Goal: Task Accomplishment & Management: Complete application form

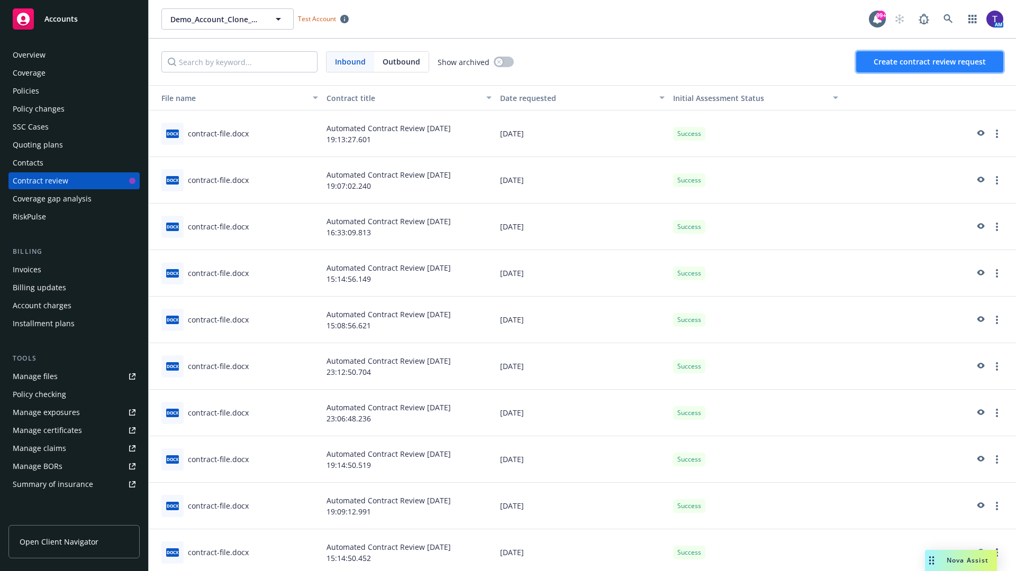
click at [930, 62] on span "Create contract review request" at bounding box center [929, 62] width 112 height 10
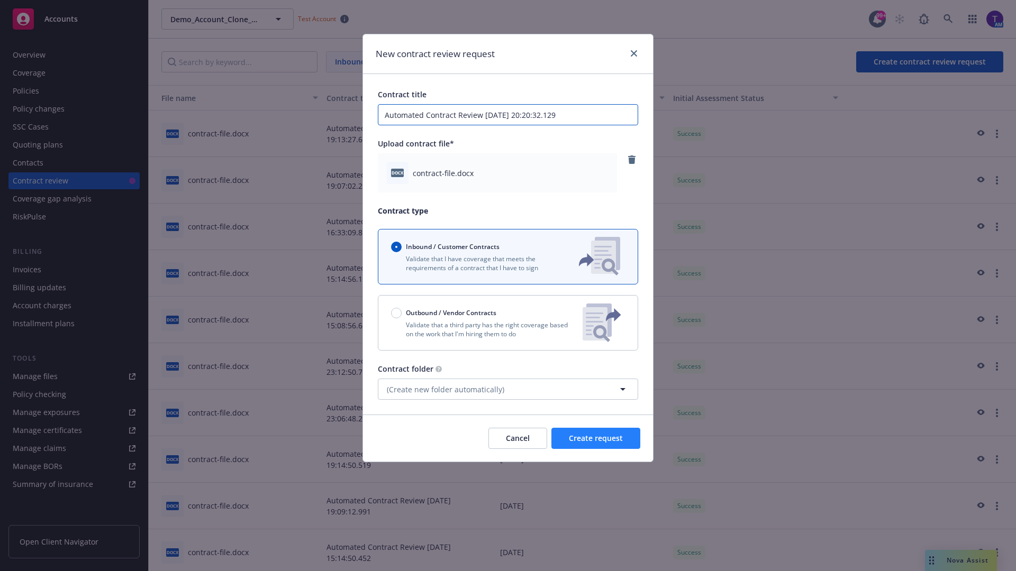
type input "Automated Contract Review [DATE] 20:20:32.129"
click at [596, 439] on span "Create request" at bounding box center [596, 438] width 54 height 10
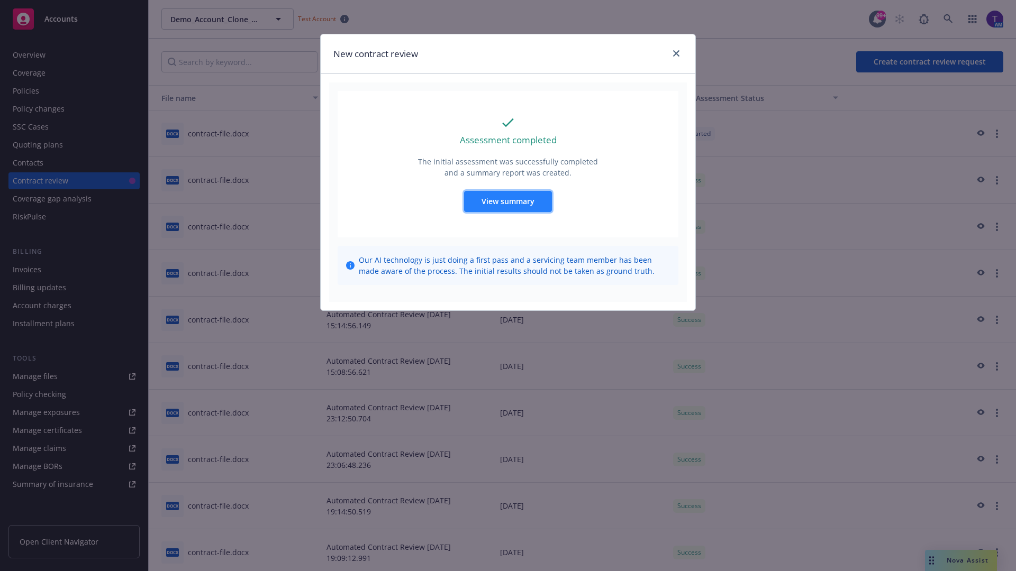
click at [507, 201] on span "View summary" at bounding box center [507, 201] width 53 height 10
